Goal: Information Seeking & Learning: Learn about a topic

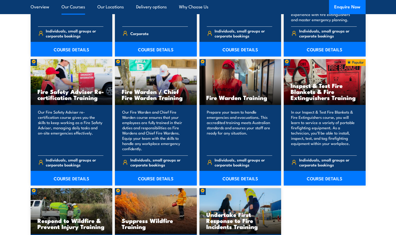
scroll to position [523, 0]
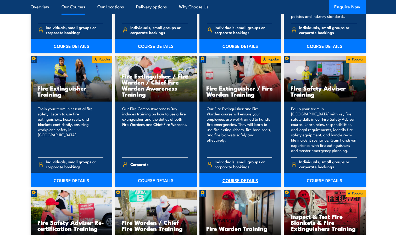
click at [244, 181] on link "COURSE DETAILS" at bounding box center [240, 180] width 82 height 15
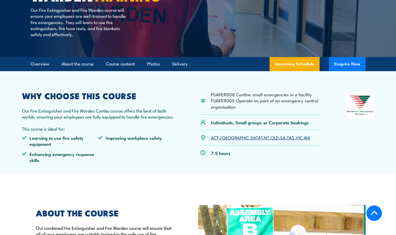
scroll to position [209, 0]
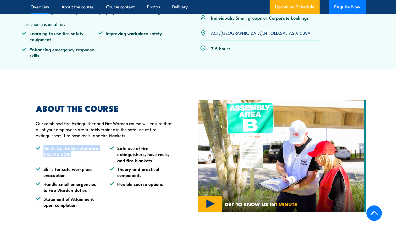
drag, startPoint x: 44, startPoint y: 148, endPoint x: 84, endPoint y: 157, distance: 40.7
click at [84, 157] on li "Meets Australian Standard AS3745-2010" at bounding box center [68, 154] width 64 height 18
copy li "Meets Australian Standard AS3745-2010"
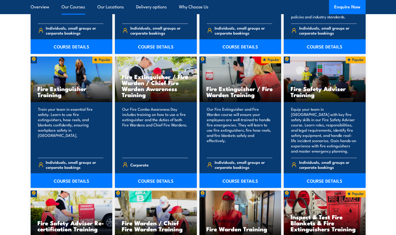
scroll to position [523, 0]
